Goal: Information Seeking & Learning: Learn about a topic

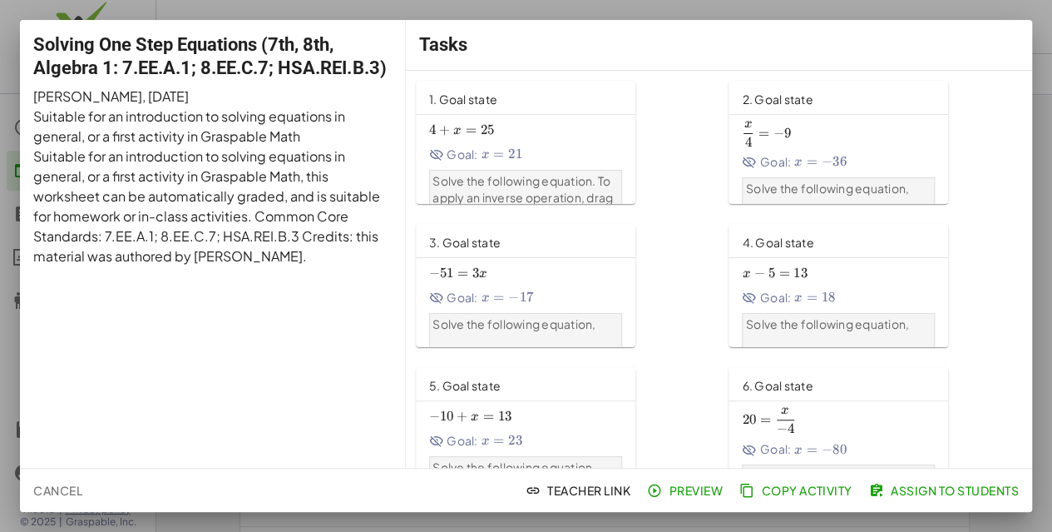
click at [637, 5] on div at bounding box center [526, 266] width 1052 height 532
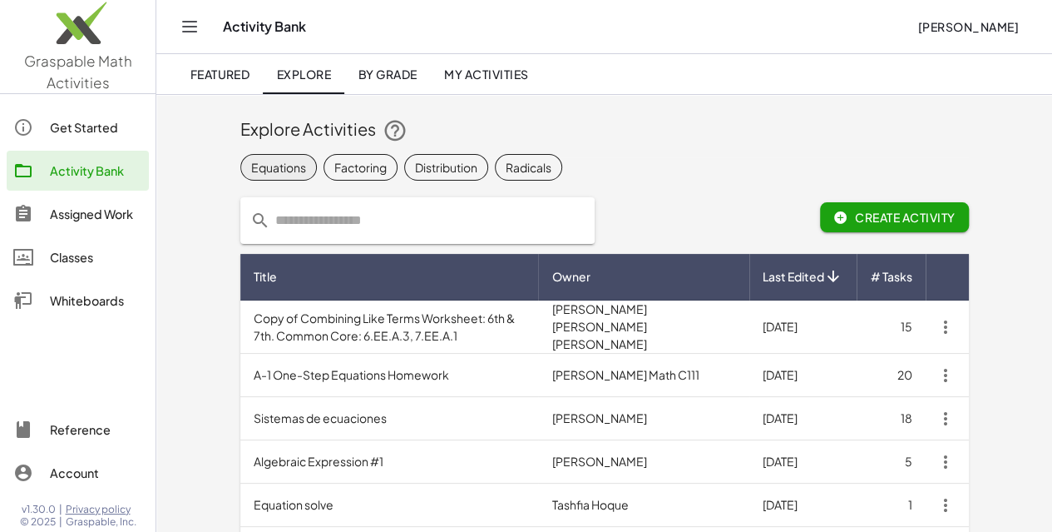
click at [251, 170] on div "Equations" at bounding box center [278, 166] width 55 height 17
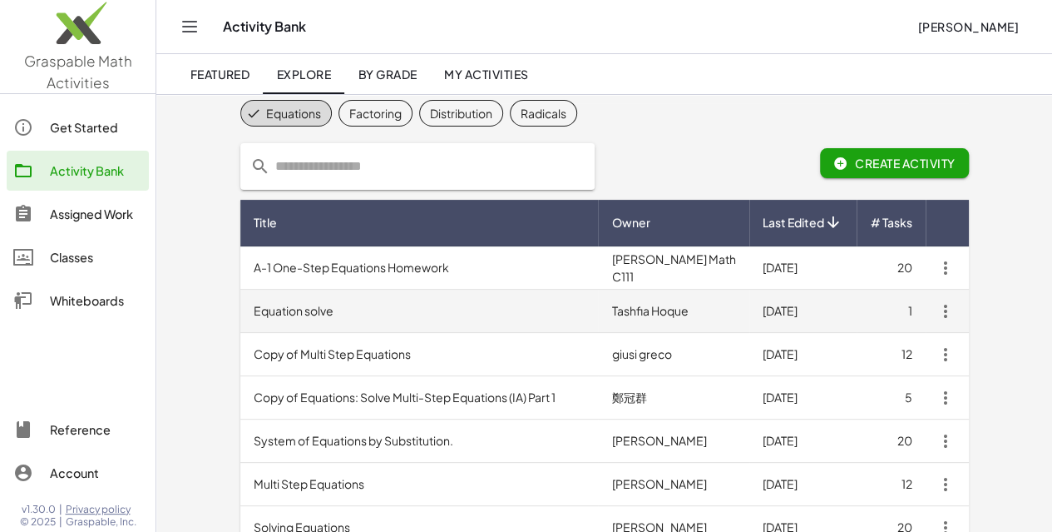
scroll to position [57, 0]
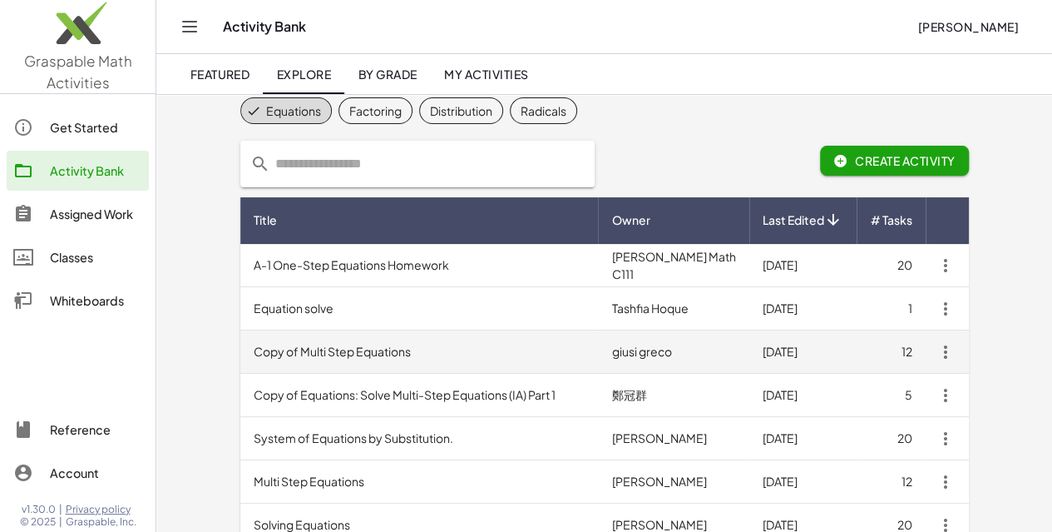
click at [311, 353] on td "Copy of Multi Step Equations" at bounding box center [419, 351] width 359 height 43
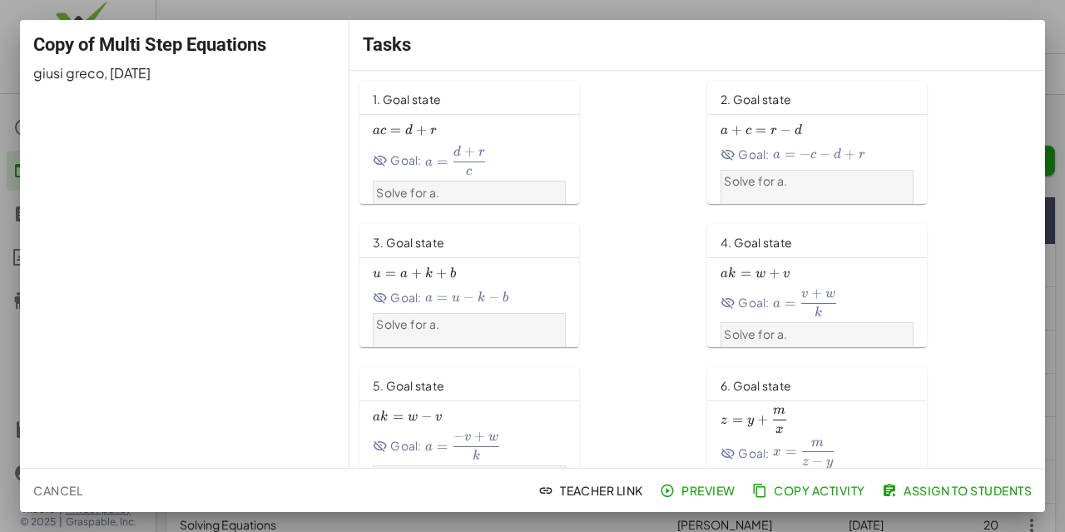
click at [66, 484] on span "Cancel" at bounding box center [57, 489] width 49 height 15
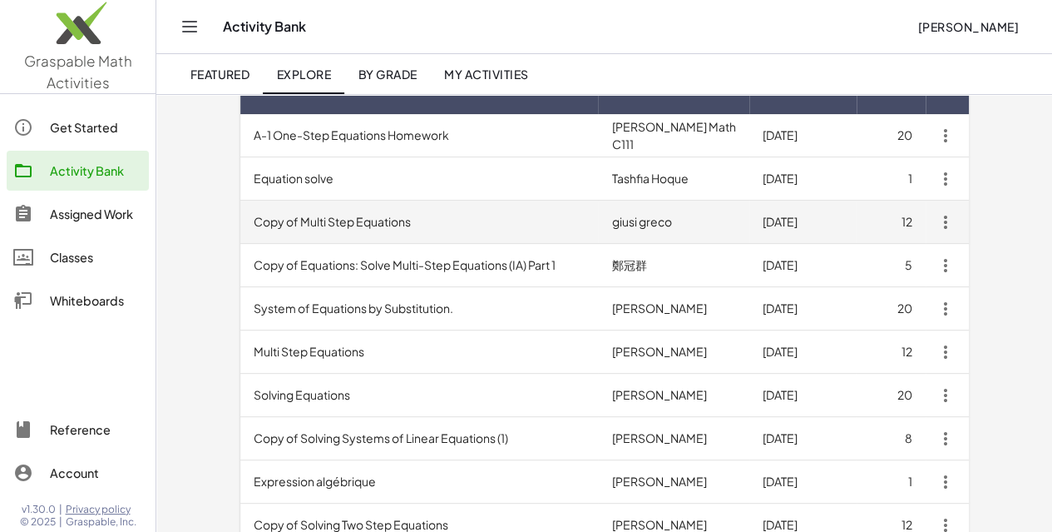
scroll to position [187, 0]
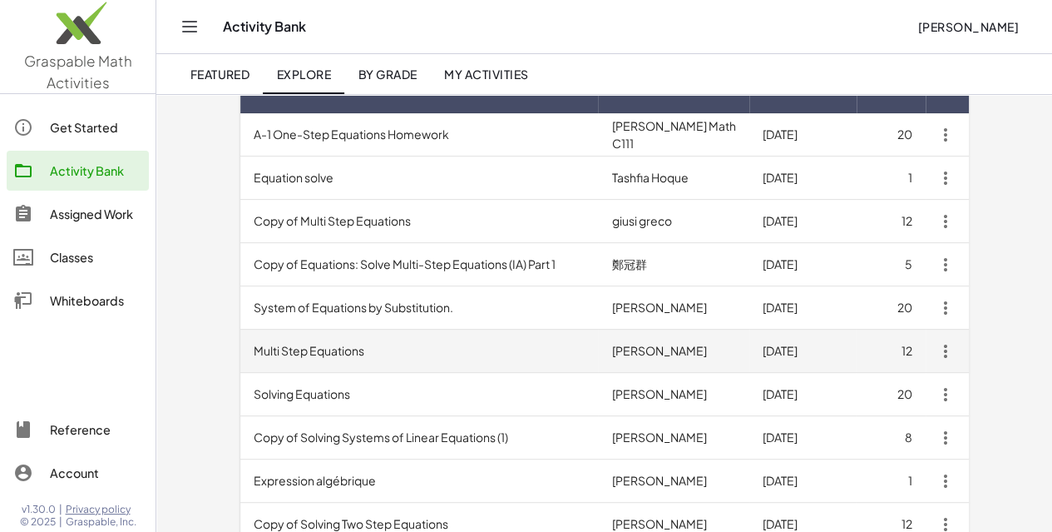
click at [279, 340] on td "Multi Step Equations" at bounding box center [419, 350] width 359 height 43
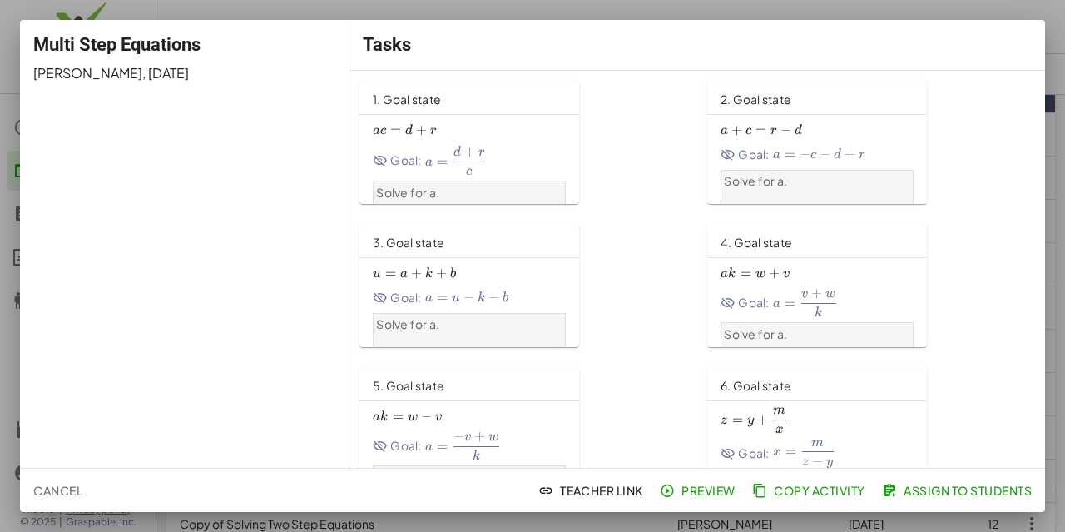
click at [58, 486] on span "Cancel" at bounding box center [57, 489] width 49 height 15
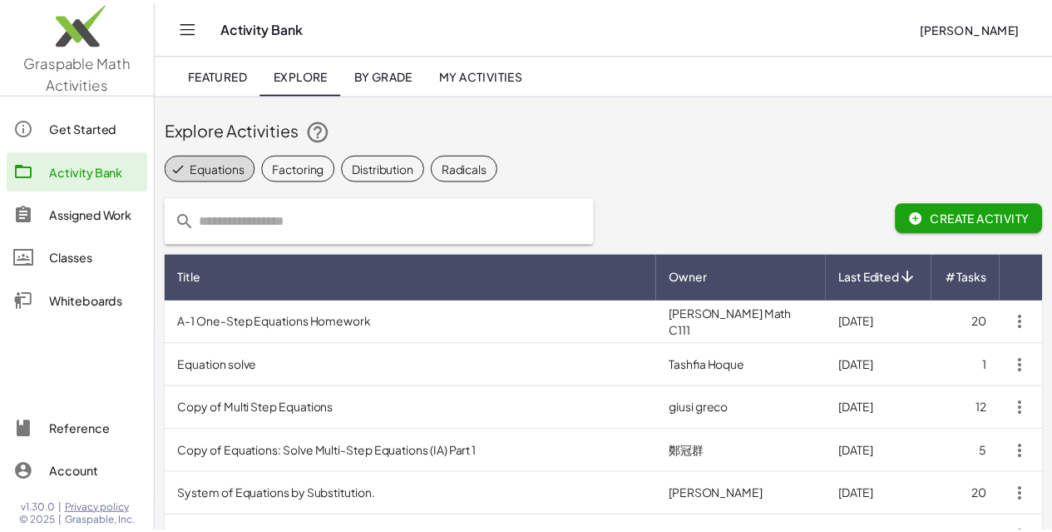
scroll to position [187, 0]
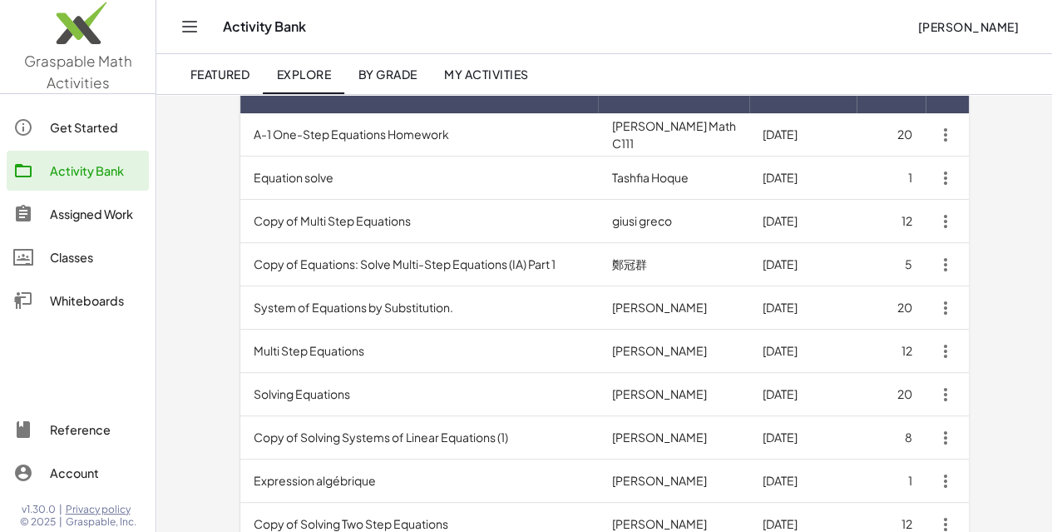
click at [391, 73] on span "By Grade" at bounding box center [387, 74] width 59 height 15
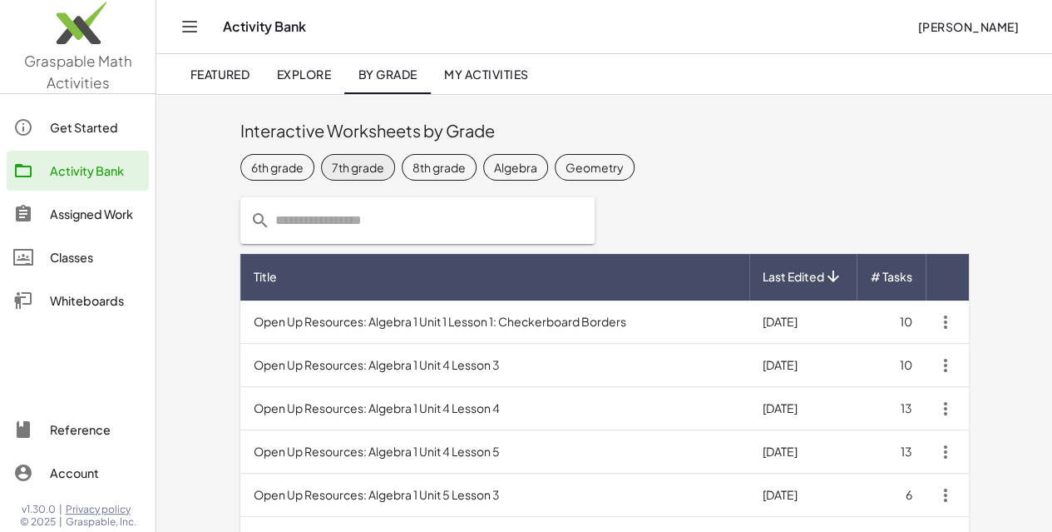
click at [332, 161] on div "7th grade" at bounding box center [358, 166] width 52 height 17
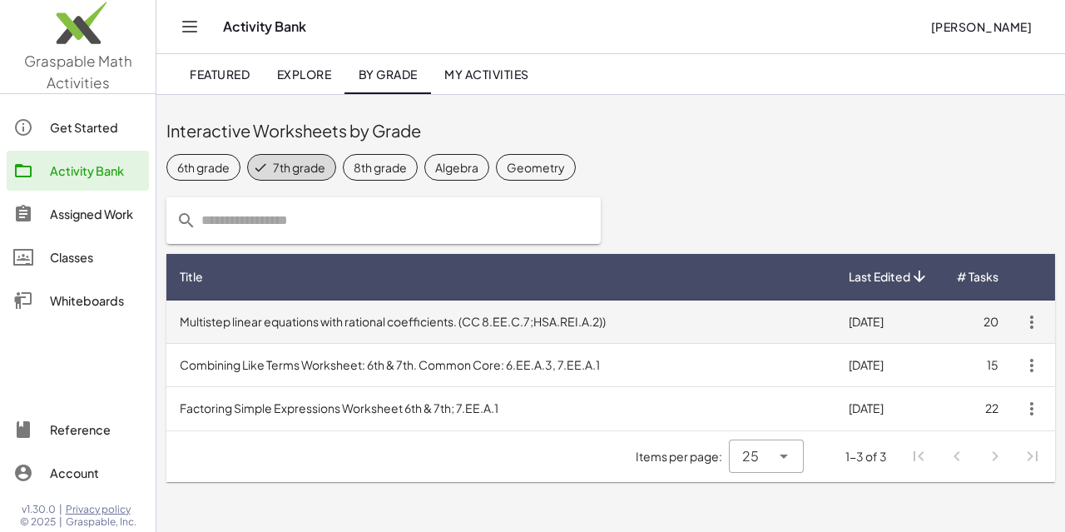
click at [375, 320] on td "Multistep linear equations with rational coefficients. (CC 8.EE.C.7;HSA.REI.A.2…" at bounding box center [500, 321] width 669 height 43
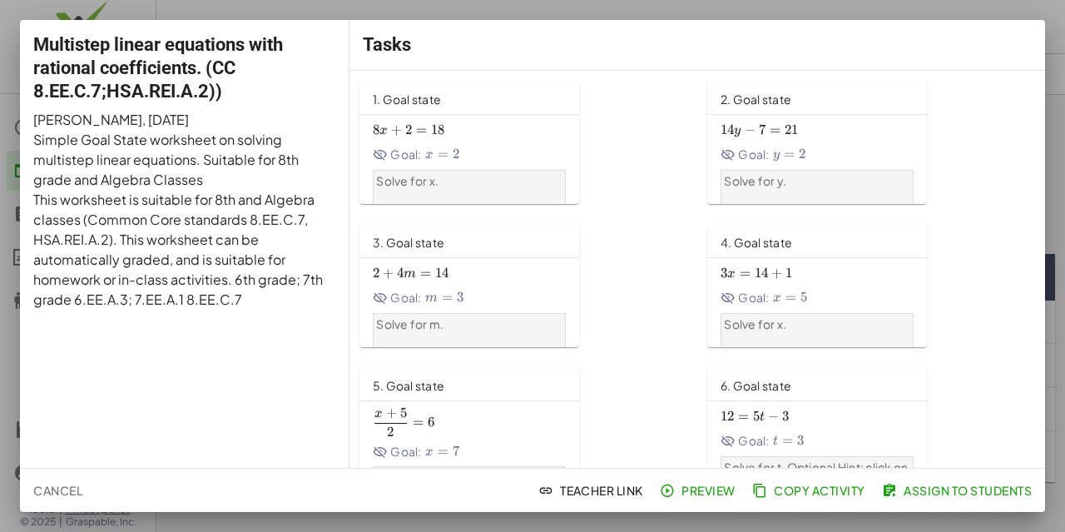
click at [67, 488] on span "Cancel" at bounding box center [57, 489] width 49 height 15
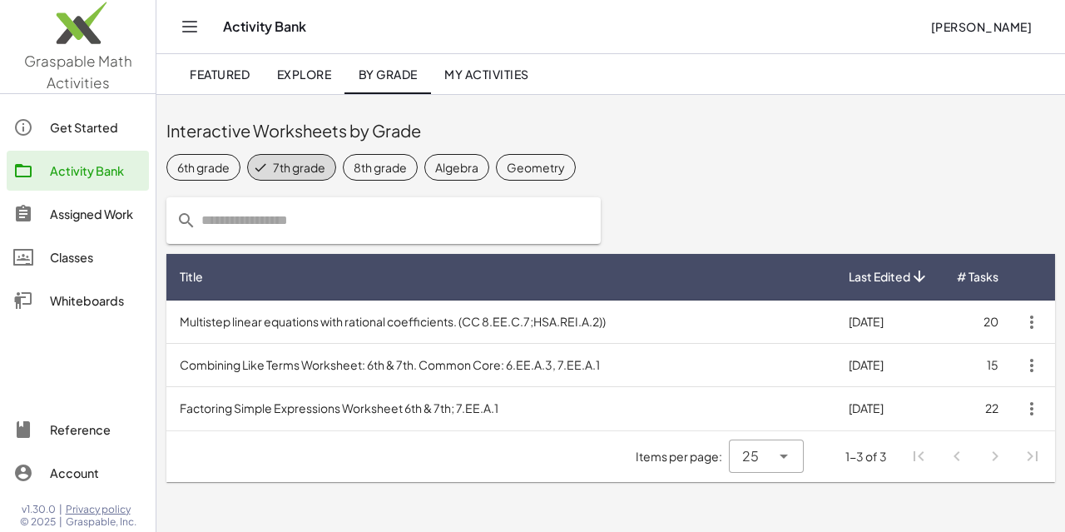
click at [291, 164] on div "7th grade" at bounding box center [299, 166] width 52 height 17
